Goal: Information Seeking & Learning: Learn about a topic

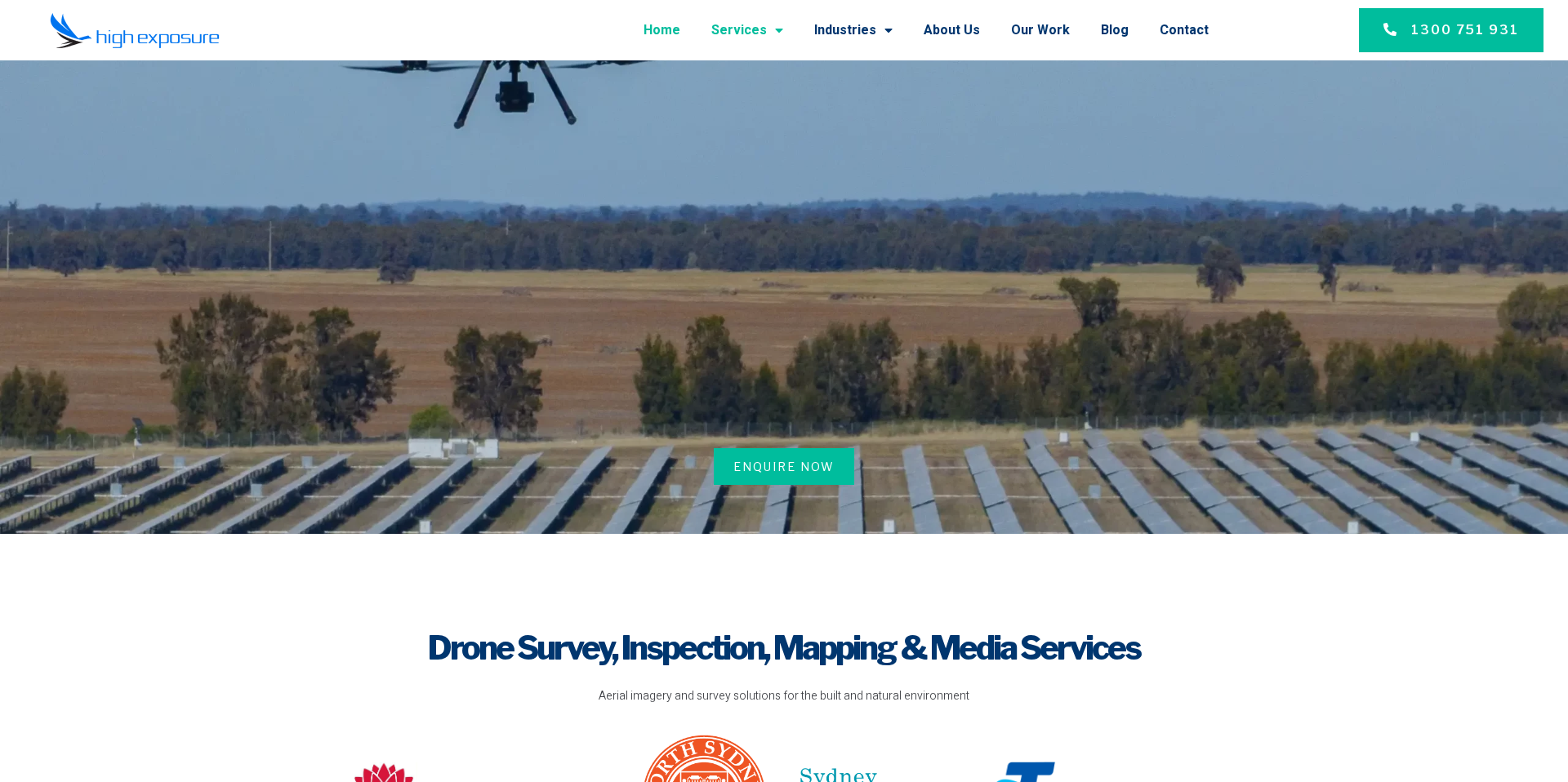
click at [773, 29] on link "Services" at bounding box center [747, 29] width 72 height 42
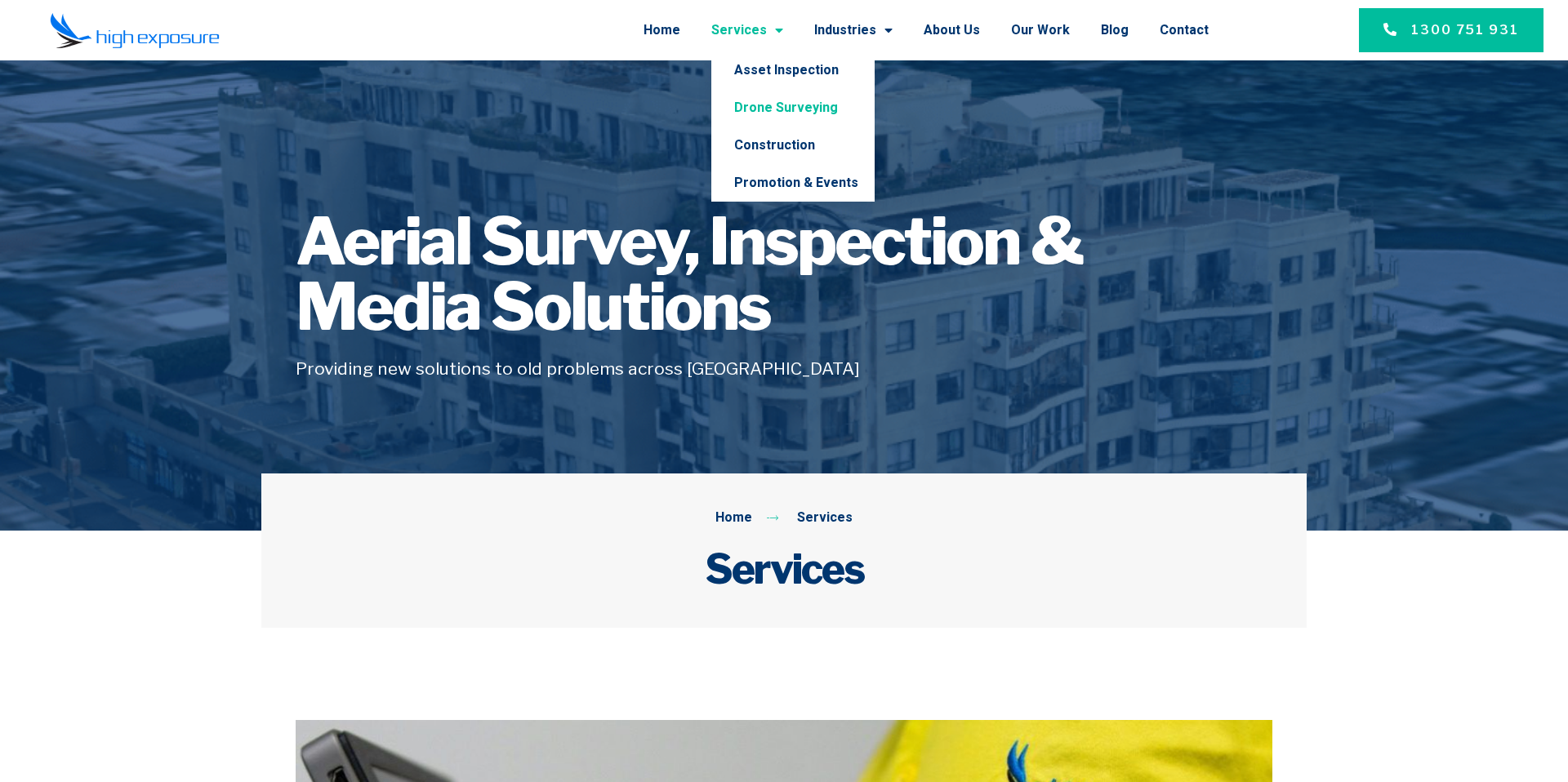
click at [784, 106] on link "Drone Surveying" at bounding box center [793, 108] width 164 height 37
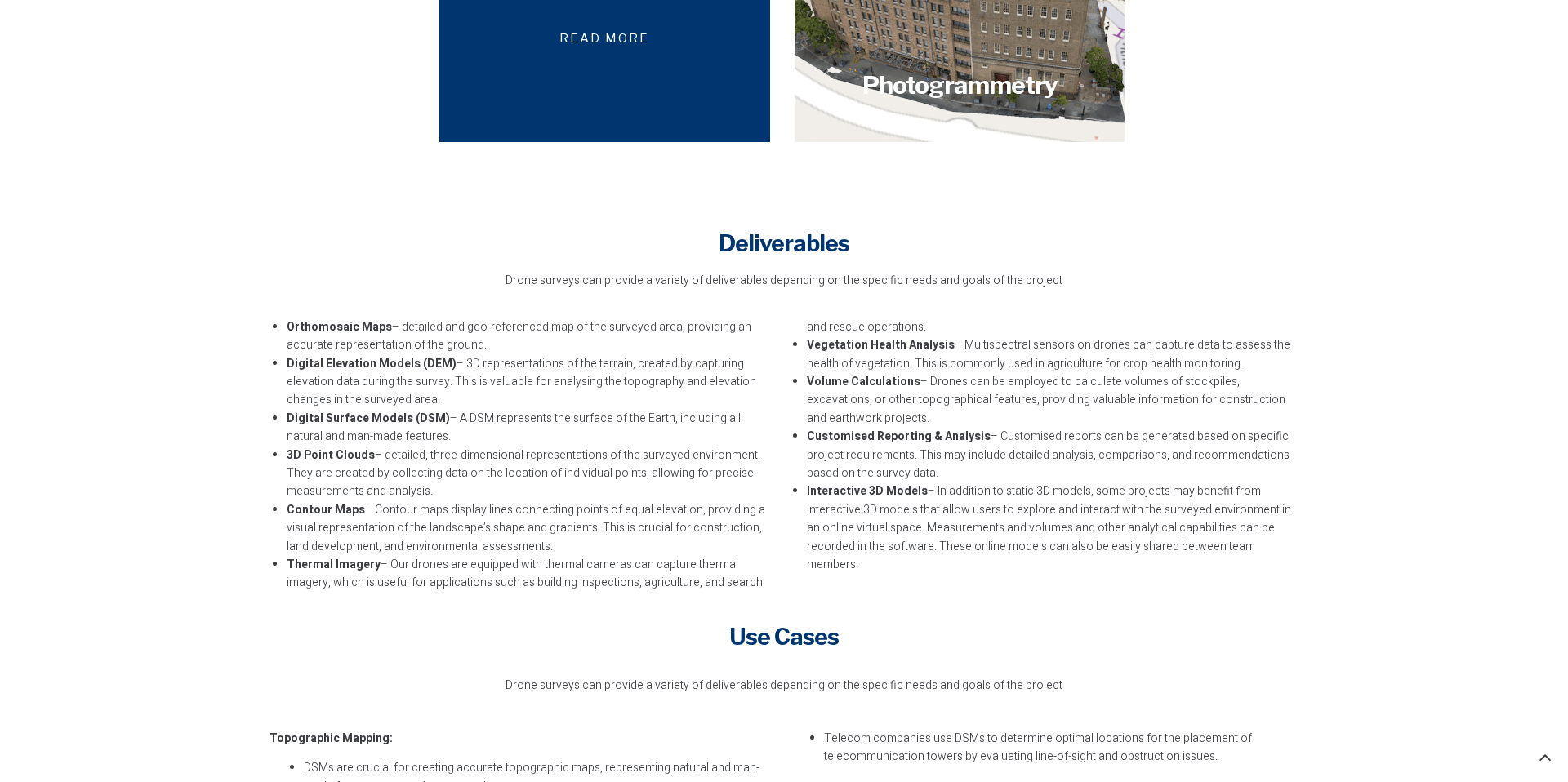
scroll to position [3145, 0]
